Goal: Task Accomplishment & Management: Use online tool/utility

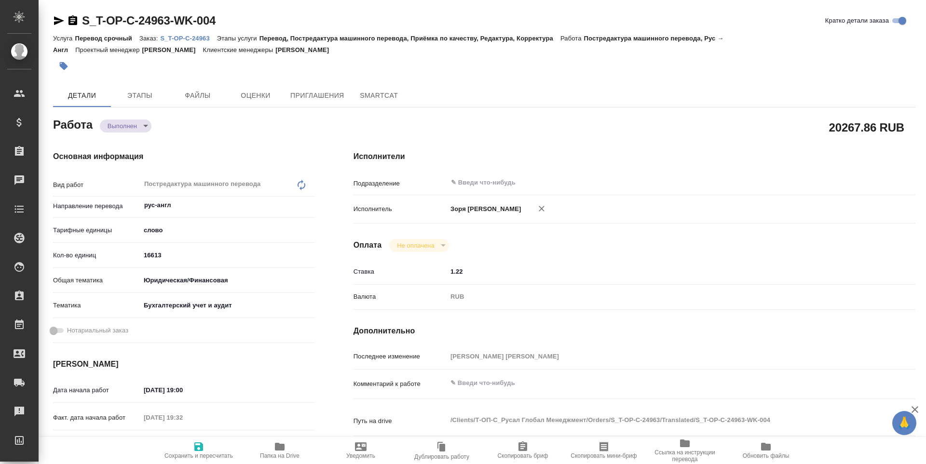
type textarea "x"
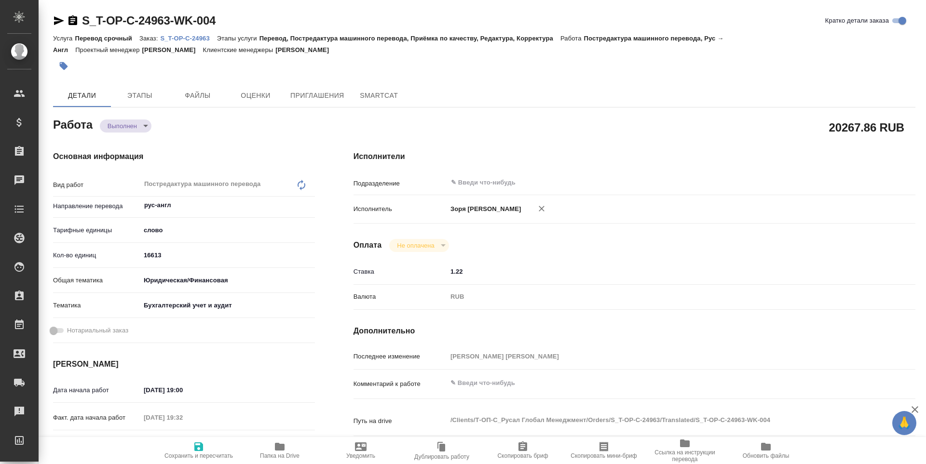
click at [286, 451] on span "Папка на Drive" at bounding box center [279, 450] width 69 height 18
type textarea "x"
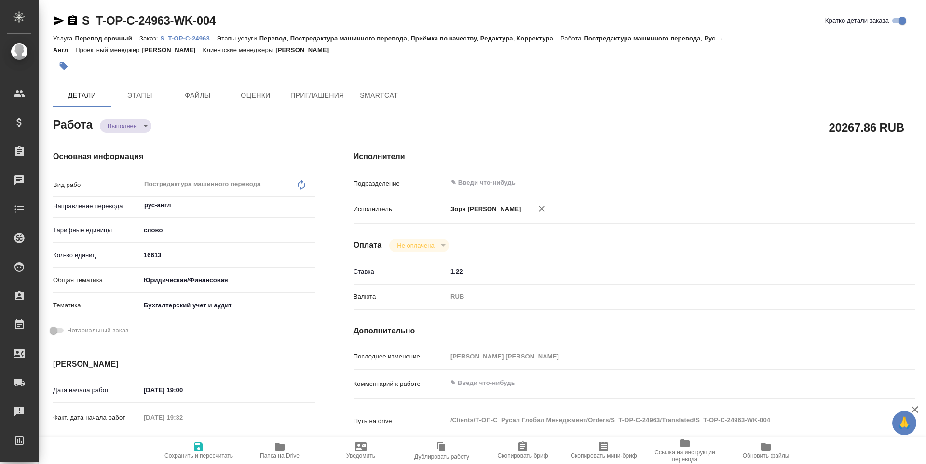
type textarea "x"
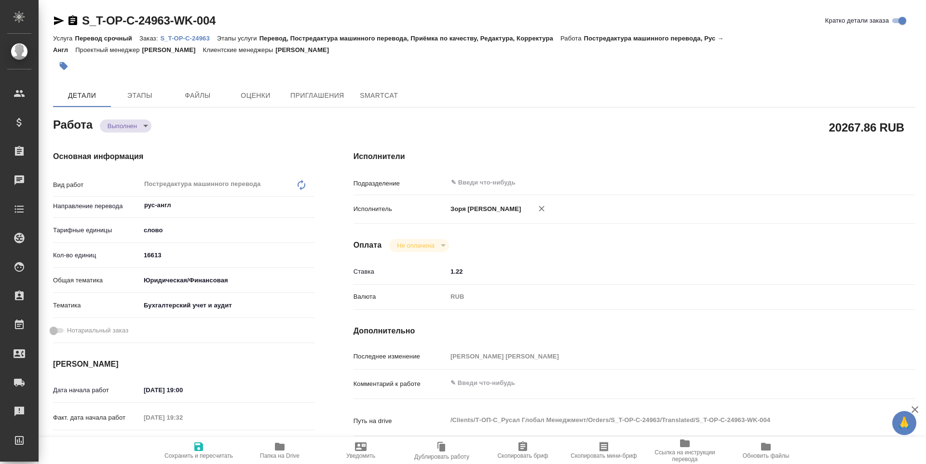
type textarea "x"
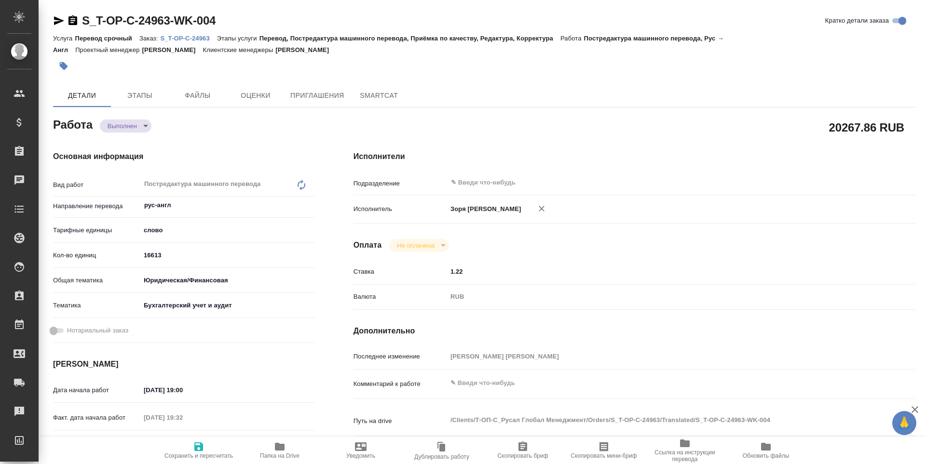
type textarea "x"
